Goal: Information Seeking & Learning: Understand process/instructions

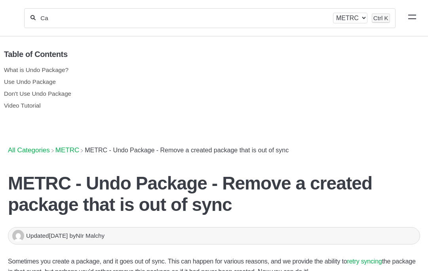
type input "C"
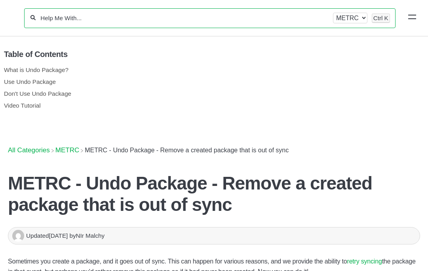
paste input "How to Discontinue a Package in Metrc"
type input "How to Discontinue a Package in Metrc"
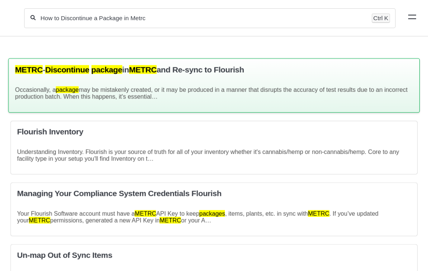
click at [167, 79] on div "METRC - Discontinue package in METRC and Re-sync to Flourish Occasionally, a pa…" at bounding box center [213, 86] width 411 height 55
